Goal: Task Accomplishment & Management: Complete application form

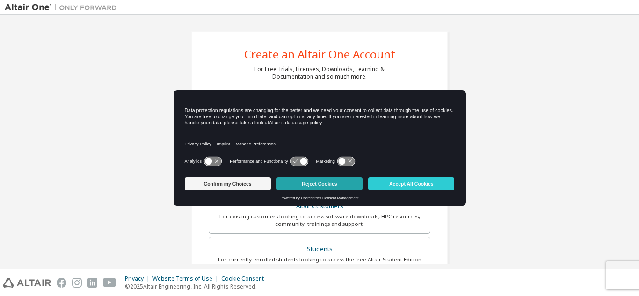
click at [304, 184] on button "Reject Cookies" at bounding box center [320, 183] width 86 height 13
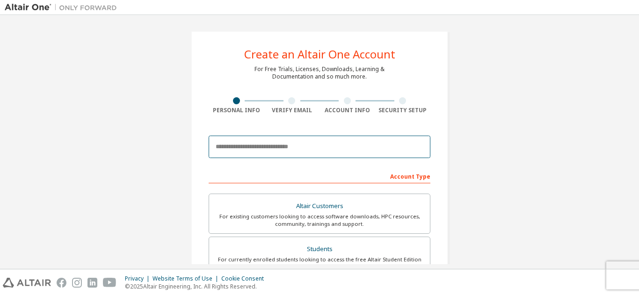
click at [308, 152] on input "email" at bounding box center [320, 147] width 222 height 22
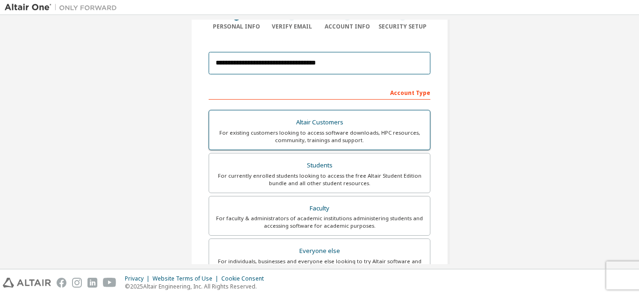
scroll to position [94, 0]
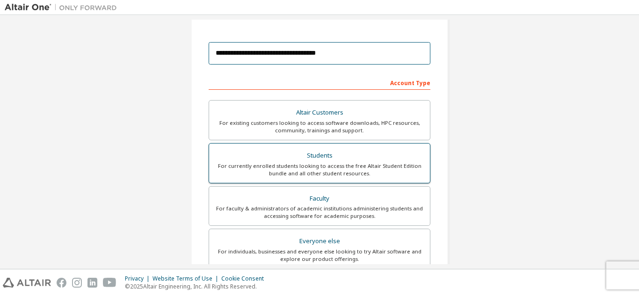
type input "**********"
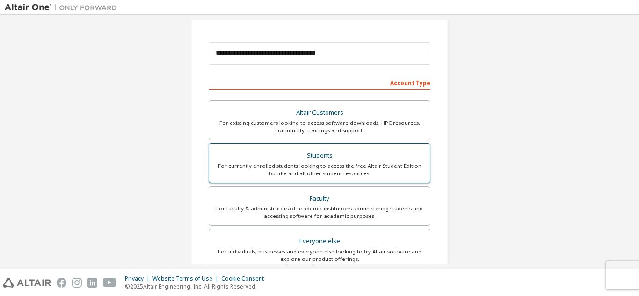
click at [374, 167] on div "For currently enrolled students looking to access the free Altair Student Editi…" at bounding box center [320, 169] width 210 height 15
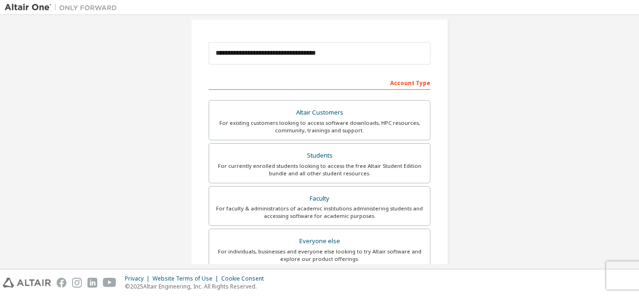
click at [418, 85] on div "Account Type" at bounding box center [320, 82] width 222 height 15
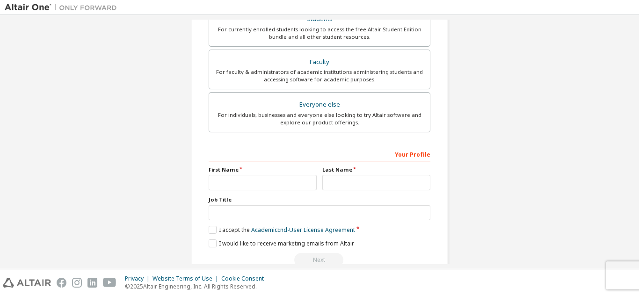
scroll to position [234, 0]
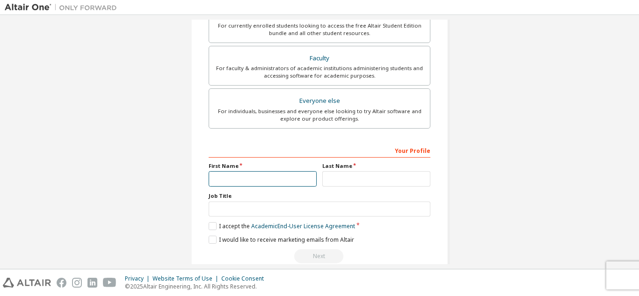
click at [274, 175] on input "text" at bounding box center [263, 178] width 108 height 15
type input "**********"
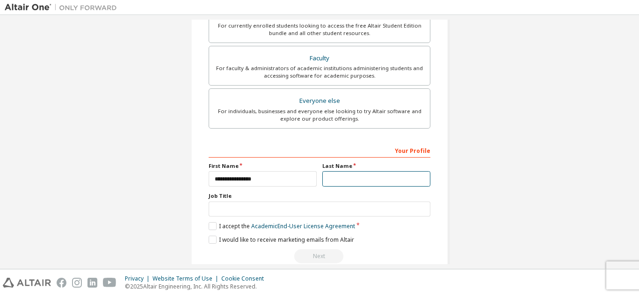
click at [339, 179] on input "text" at bounding box center [377, 178] width 108 height 15
type input "*********"
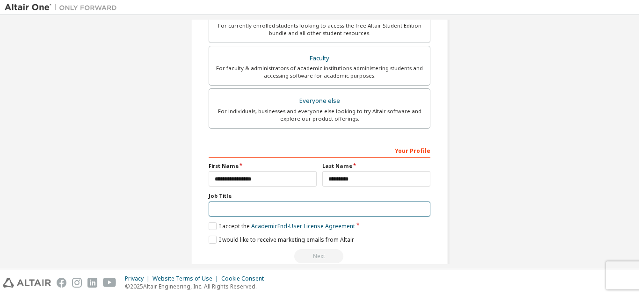
click at [391, 212] on input "text" at bounding box center [320, 209] width 222 height 15
type input "*******"
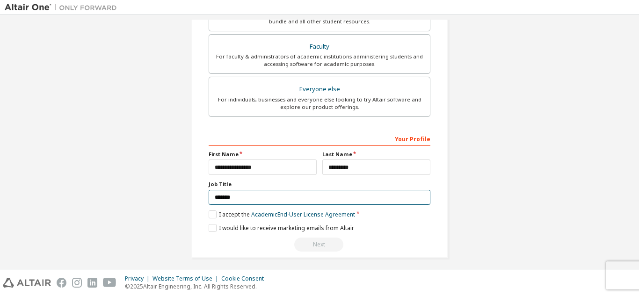
scroll to position [251, 0]
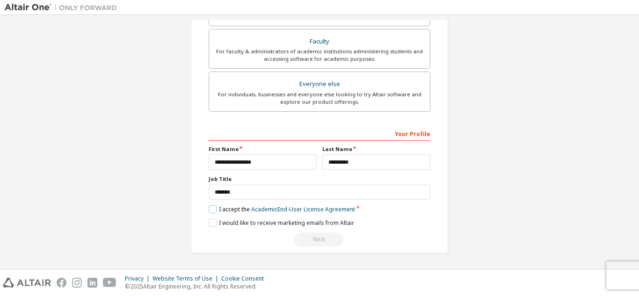
click at [211, 211] on label "I accept the Academic End-User License Agreement" at bounding box center [282, 210] width 147 height 8
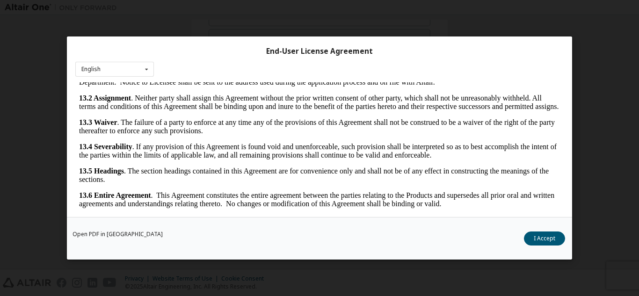
scroll to position [31, 0]
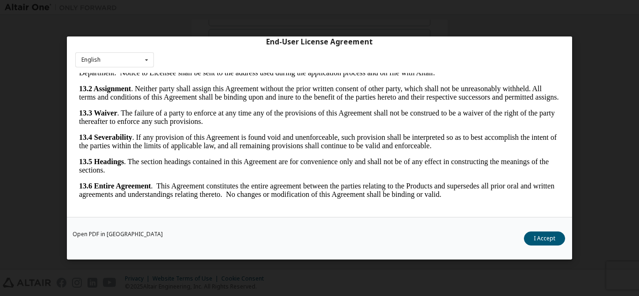
click at [533, 53] on div "End-User License Agreement English English" at bounding box center [320, 127] width 506 height 181
click at [532, 234] on button "I Accept" at bounding box center [544, 239] width 41 height 14
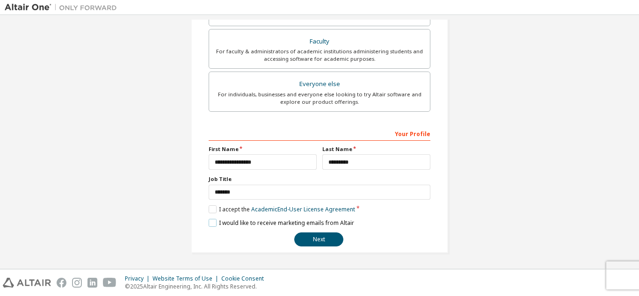
click at [211, 223] on label "I would like to receive marketing emails from Altair" at bounding box center [282, 223] width 146 height 8
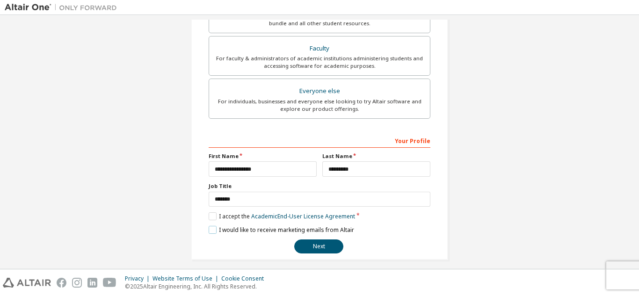
scroll to position [251, 0]
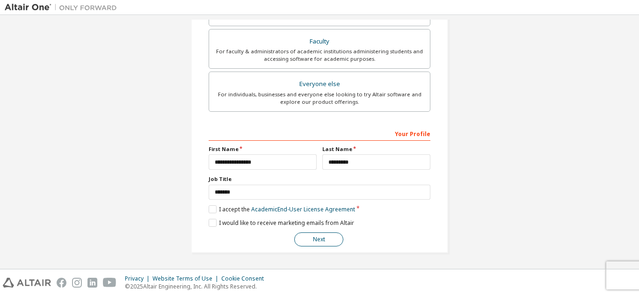
click at [323, 239] on button "Next" at bounding box center [318, 240] width 49 height 14
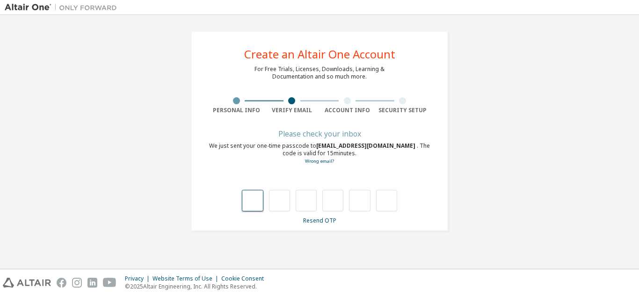
type input "*"
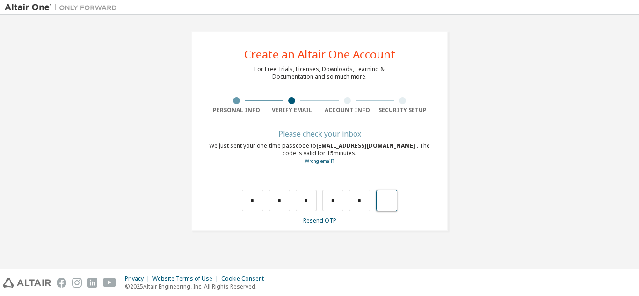
type input "*"
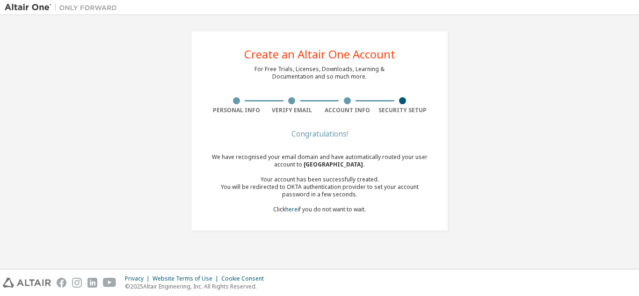
click at [234, 132] on div "Congratulations!" at bounding box center [320, 134] width 222 height 6
